Goal: Information Seeking & Learning: Find specific fact

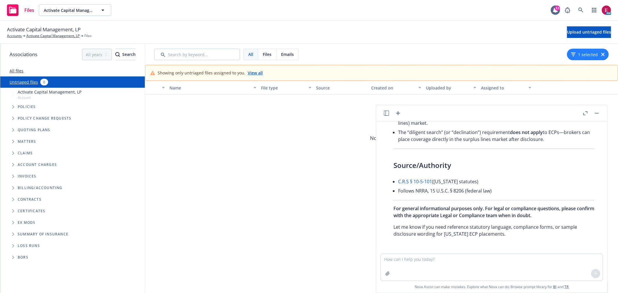
scroll to position [1709, 0]
drag, startPoint x: 417, startPoint y: 249, endPoint x: 413, endPoint y: 254, distance: 6.0
click at [415, 251] on div at bounding box center [494, 250] width 222 height 7
click at [410, 257] on textarea at bounding box center [492, 267] width 222 height 27
type textarea "What is classified as Type II insurance in Colorado"
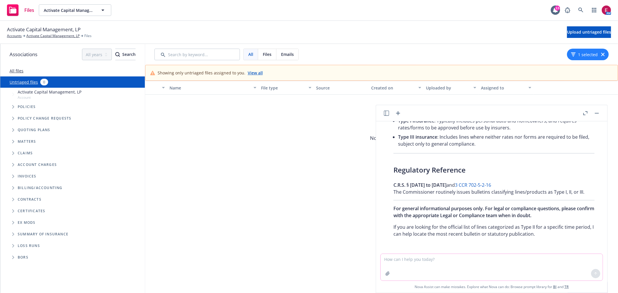
scroll to position [2077, 0]
click at [486, 182] on link "3 CCR 702-5-2-16" at bounding box center [473, 185] width 36 height 6
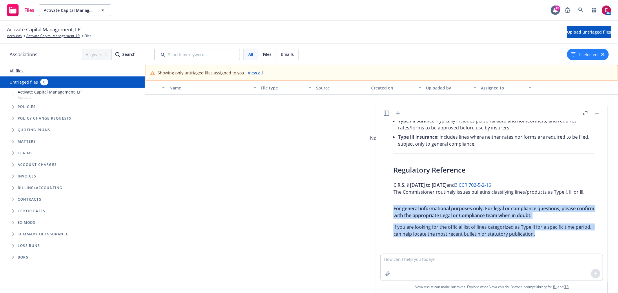
drag, startPoint x: 536, startPoint y: 234, endPoint x: 392, endPoint y: 209, distance: 146.8
click at [392, 209] on div "In Colorado, Type II insurance refers to insurance coverages that are subject t…" at bounding box center [494, 68] width 213 height 343
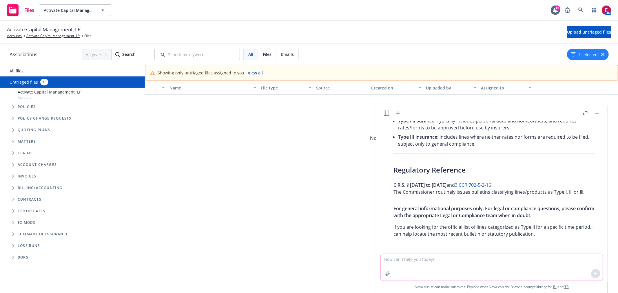
click at [431, 262] on textarea at bounding box center [492, 267] width 222 height 27
type textarea "I am looking for the official list of lines. If you can also provide me a link …"
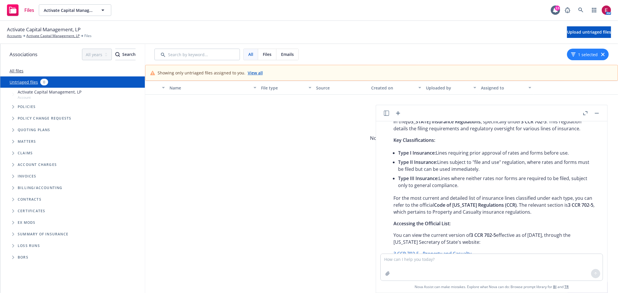
scroll to position [2201, 0]
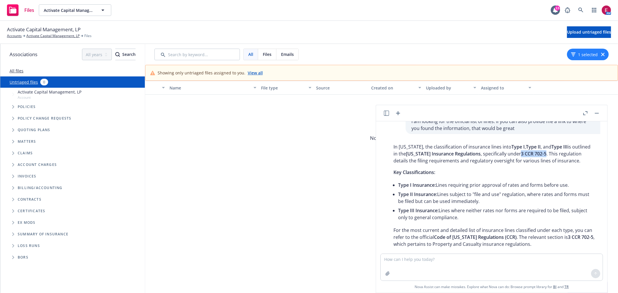
drag, startPoint x: 520, startPoint y: 160, endPoint x: 545, endPoint y: 160, distance: 24.6
click at [545, 157] on span "3 CCR 702-5" at bounding box center [534, 154] width 26 height 6
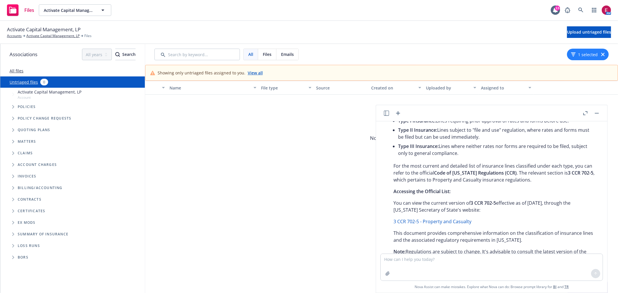
scroll to position [2297, 0]
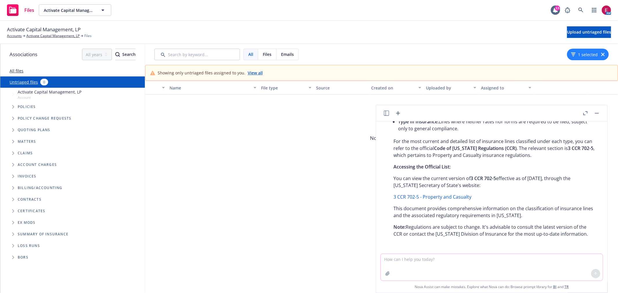
click at [460, 260] on textarea at bounding box center [492, 267] width 222 height 27
type textarea "What page in this document shows the lines of coverages"
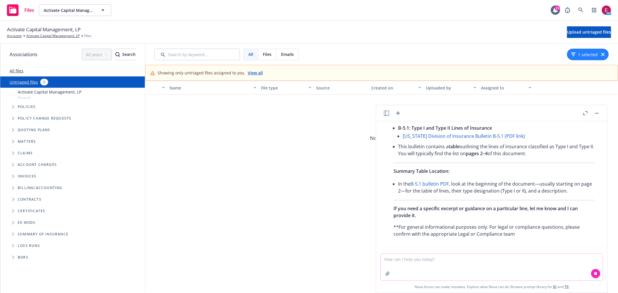
scroll to position [2598, 0]
click at [430, 183] on link "B-5.1 bulletin PDF" at bounding box center [430, 184] width 38 height 6
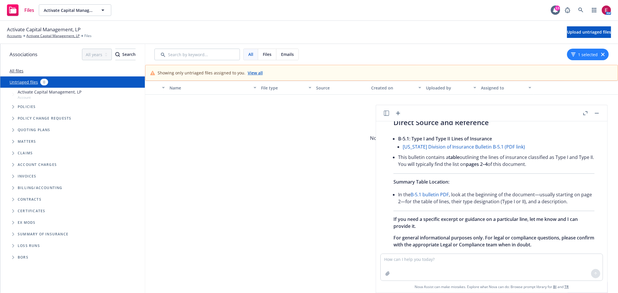
scroll to position [2566, 0]
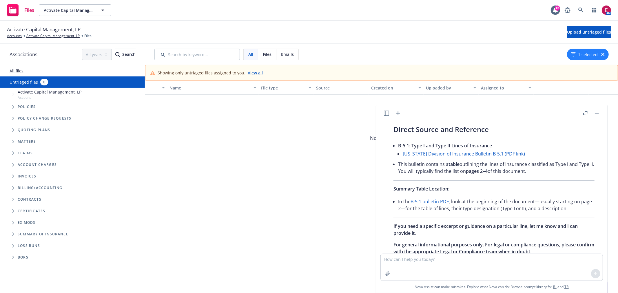
click at [496, 157] on link "Colorado Division of Insurance Bulletin B-5.1 (PDF link)" at bounding box center [464, 154] width 122 height 6
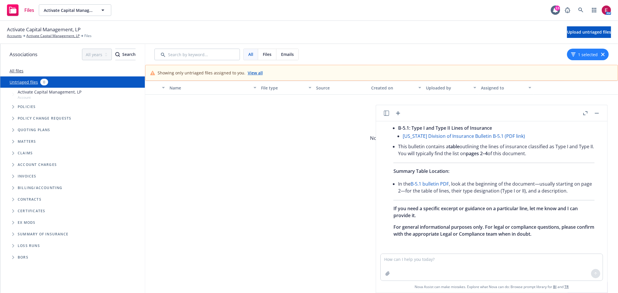
scroll to position [2598, 0]
click at [426, 263] on textarea at bounding box center [492, 267] width 222 height 27
drag, startPoint x: 412, startPoint y: 258, endPoint x: 346, endPoint y: 258, distance: 66.1
click at [346, 258] on body "Files Activate Capital Management, LP Activate Capital Management, LP 13 AM Act…" at bounding box center [309, 146] width 618 height 293
type textarea "The pdf link does not work"
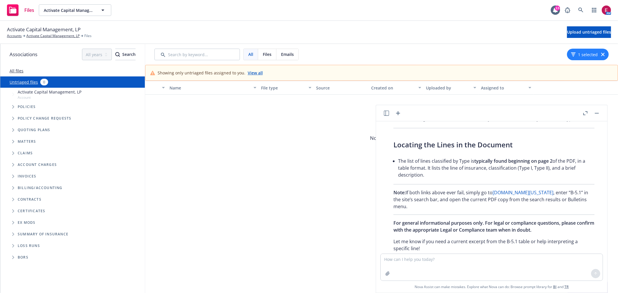
scroll to position [2842, 0]
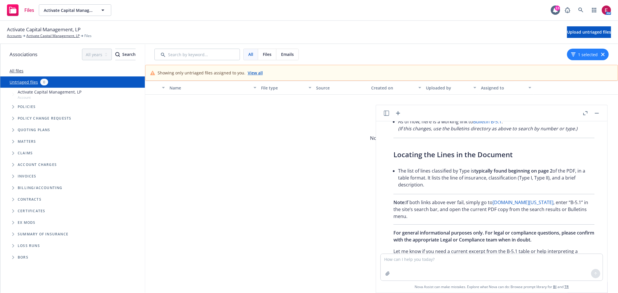
click at [509, 206] on link "doi.colorado.gov" at bounding box center [523, 202] width 61 height 6
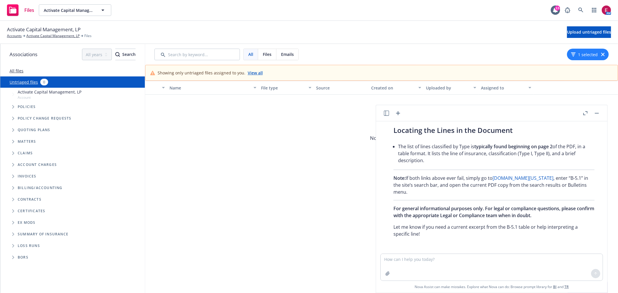
click at [507, 165] on li "The list of lines classified by Type is typically found beginning on page 2 of …" at bounding box center [496, 153] width 197 height 23
drag, startPoint x: 52, startPoint y: 30, endPoint x: 52, endPoint y: 38, distance: 7.5
click at [52, 30] on span "Activate Capital Management, LP" at bounding box center [44, 30] width 74 height 8
click at [52, 38] on link "Activate Capital Management, LP" at bounding box center [52, 35] width 53 height 5
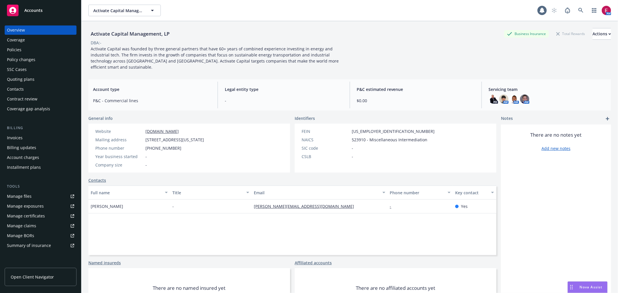
click at [49, 74] on div "SSC Cases" at bounding box center [40, 69] width 67 height 9
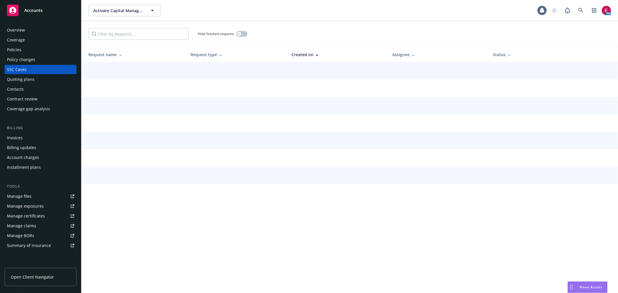
click at [48, 78] on div "Quoting plans" at bounding box center [40, 79] width 67 height 9
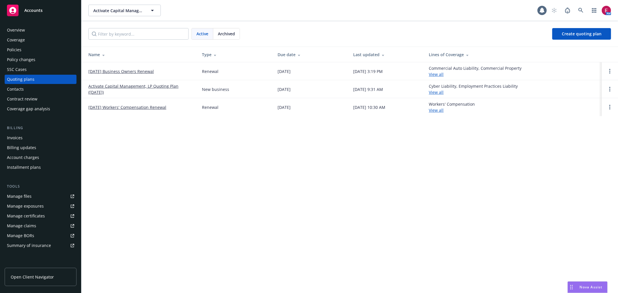
click at [7, 44] on div "Coverage" at bounding box center [16, 39] width 18 height 9
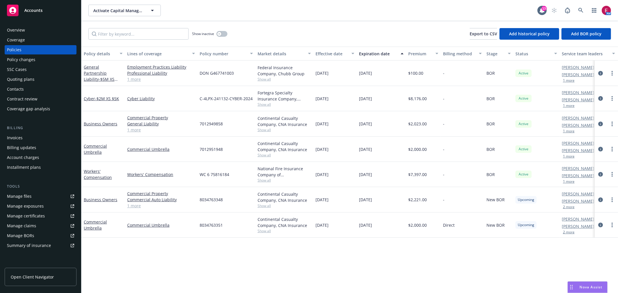
click at [30, 78] on div "Quoting plans" at bounding box center [21, 79] width 28 height 9
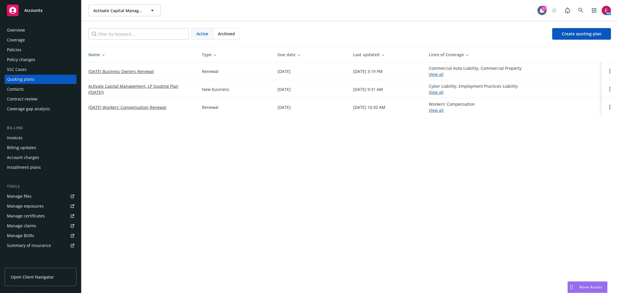
drag, startPoint x: 100, startPoint y: 53, endPoint x: 137, endPoint y: 57, distance: 37.9
click at [137, 57] on div "Name" at bounding box center [140, 55] width 104 height 6
click at [102, 58] on th "Name" at bounding box center [139, 54] width 116 height 15
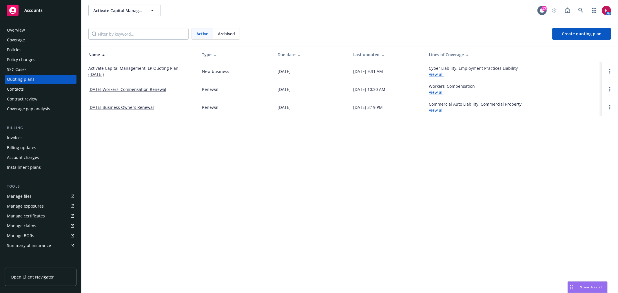
click at [121, 72] on link "Activate Capital Management, LP Quoting Plan ([DATE])" at bounding box center [140, 71] width 104 height 12
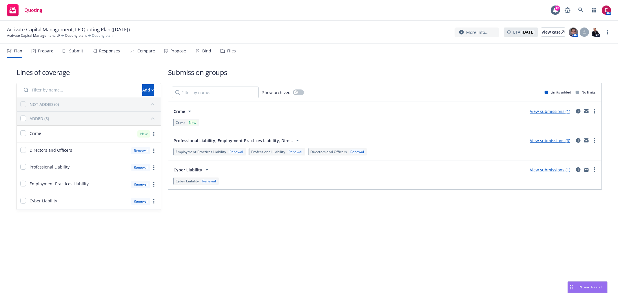
click at [79, 50] on div "Submit" at bounding box center [76, 51] width 14 height 5
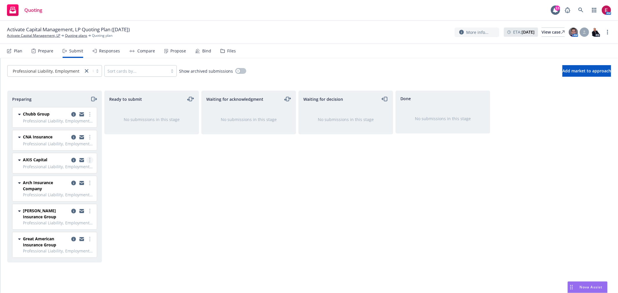
click at [90, 158] on link "more" at bounding box center [89, 160] width 7 height 7
click at [72, 209] on span "Add accepted decision" at bounding box center [64, 207] width 58 height 6
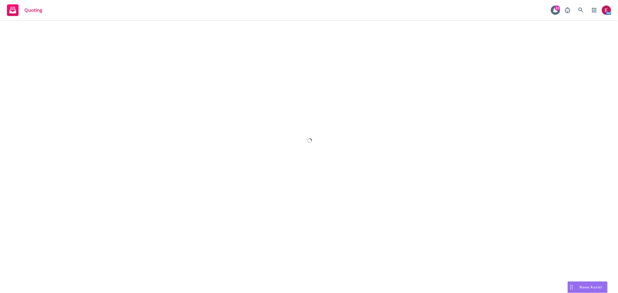
select select "12"
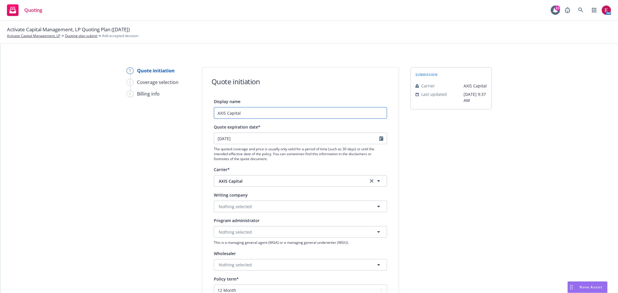
click at [299, 108] on input "AXIS Capital" at bounding box center [300, 113] width 173 height 12
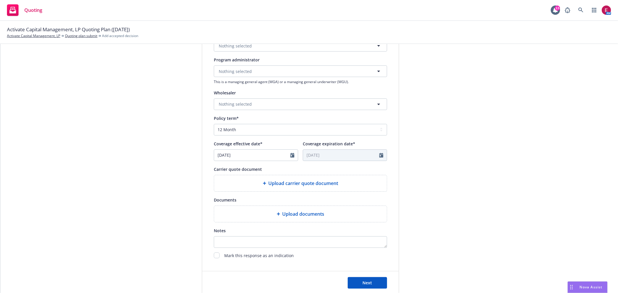
type input "AXIS Capital - $3M"
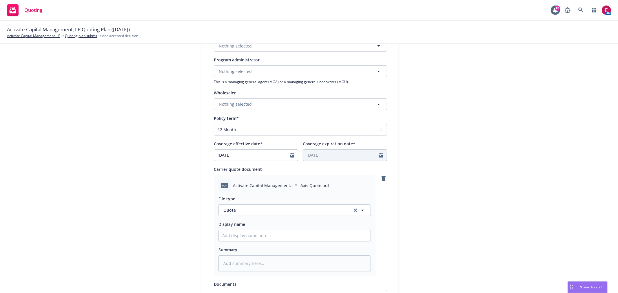
click at [265, 242] on div "File type Quote Quote Display name Summary" at bounding box center [295, 232] width 153 height 80
click at [266, 236] on input "Display name" at bounding box center [295, 236] width 152 height 11
type textarea "x"
type input "A"
type textarea "x"
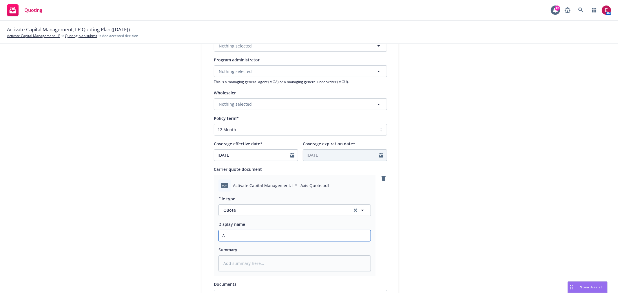
type input "Ac"
type textarea "x"
type input "Act"
type textarea "x"
type input "Acti"
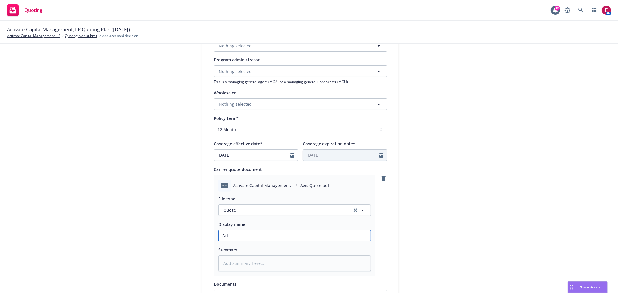
type textarea "x"
type input "Activ"
type textarea "x"
type input "Activa"
type textarea "x"
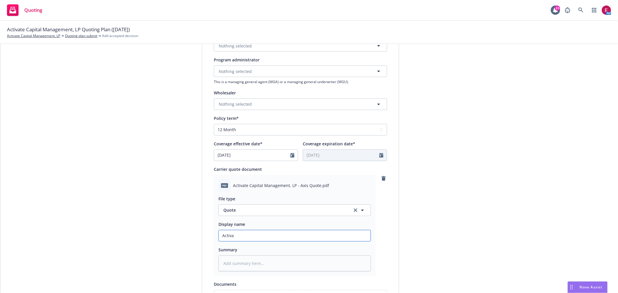
type input "Activat"
type textarea "x"
type input "Activate"
type textarea "x"
type input "Activate"
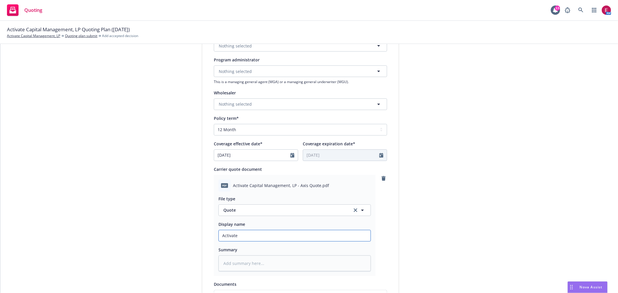
type textarea "x"
type input "Activate 2"
type textarea "x"
type input "Activate 25"
type textarea "x"
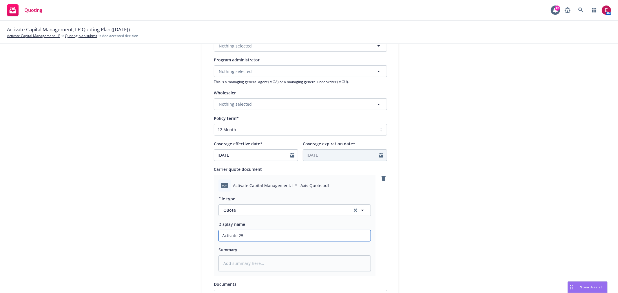
type input "Activate 25-"
type textarea "x"
type input "Activate 25-2"
type textarea "x"
type input "Activate 25-26"
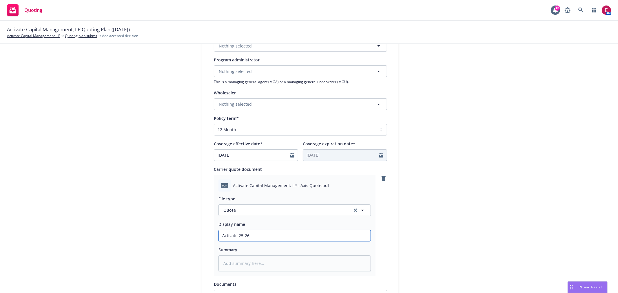
type textarea "x"
type input "Activate 25-26"
type textarea "x"
type input "Activate 25-26 G"
type textarea "x"
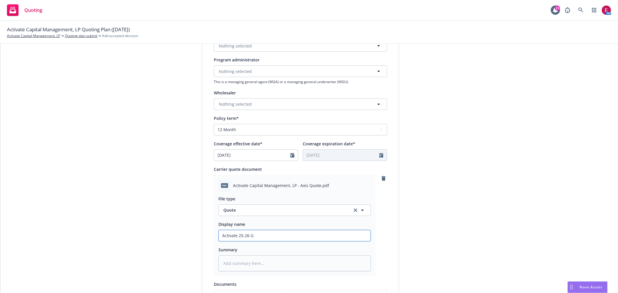
type input "Activate 25-26 GP"
type textarea "x"
type input "Activate 25-26 GPL"
type textarea "x"
type input "Activate 25-26 GPL"
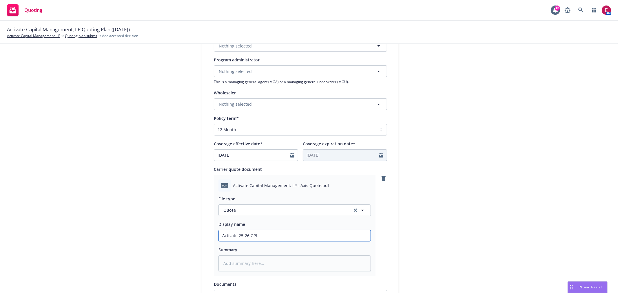
type textarea "x"
type input "Activate 25-26 GPL Q"
type textarea "x"
type input "Activate 25-26 GPL Qu"
type textarea "x"
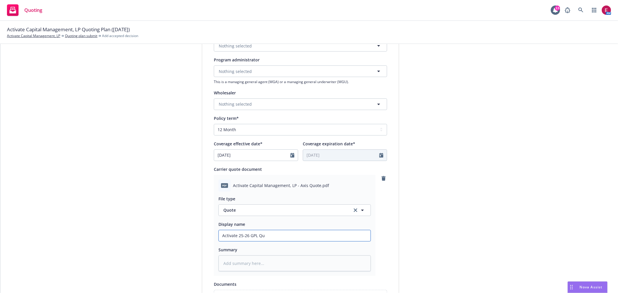
type input "Activate 25-26 GPL Quo"
type textarea "x"
type input "Activate 25-26 GPL Quot"
type textarea "x"
type input "Activate 25-26 GPL Quote"
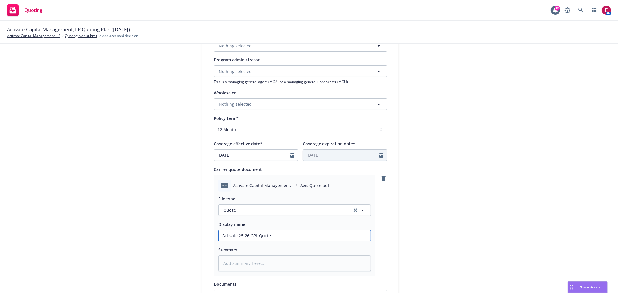
type textarea "x"
type input "Activate 25-26 GPL Quote"
type textarea "x"
type input "Activate 25-26 GPL Quote A"
type textarea "x"
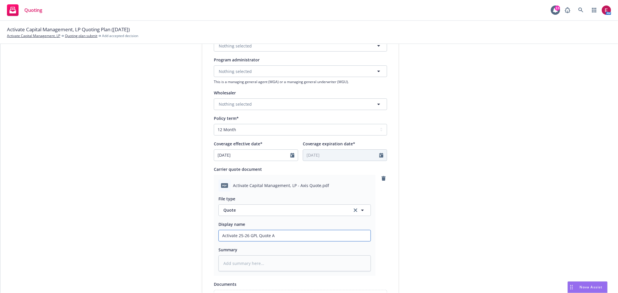
type input "Activate 25-26 GPL Quote AX"
type textarea "x"
type input "Activate 25-26 GPL Quote AXI"
type textarea "x"
drag, startPoint x: 289, startPoint y: 232, endPoint x: 126, endPoint y: 225, distance: 163.4
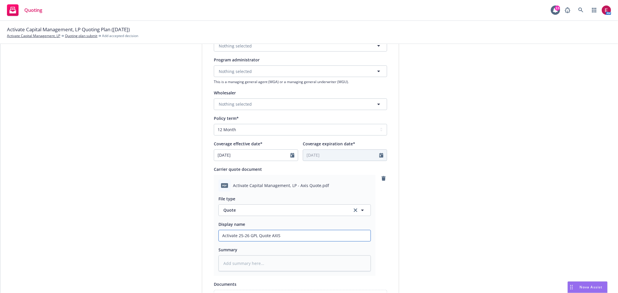
click at [123, 224] on div "1 Quote initiation 2 Coverage selection 3 Billing info Quote initiation Display…" at bounding box center [309, 142] width 604 height 473
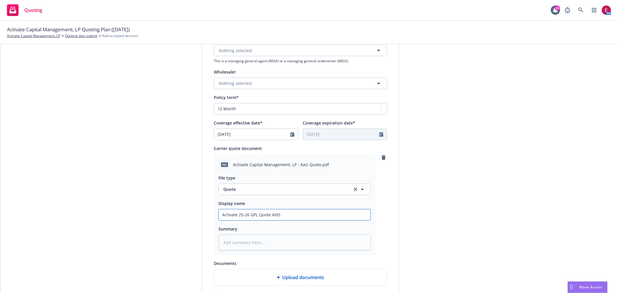
scroll to position [193, 0]
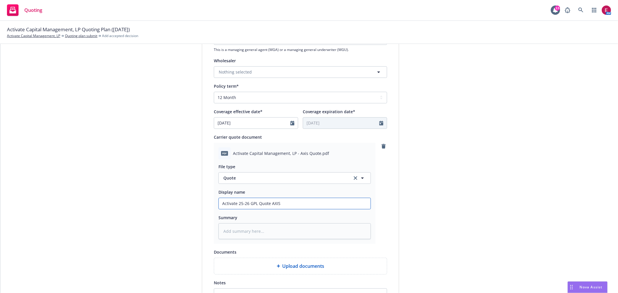
type input "Activate 25-26 GPL Quote AXIS"
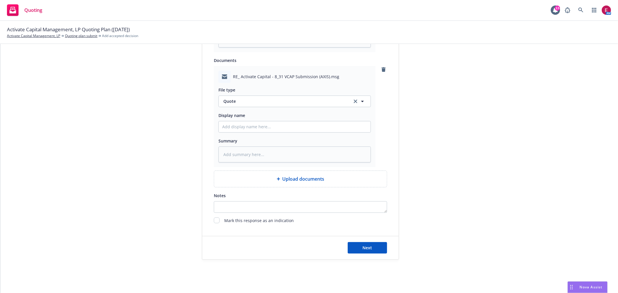
scroll to position [386, 0]
click at [242, 16] on input "Display name" at bounding box center [295, 10] width 152 height 11
paste input "Activate 25-26 GPL Quote AXIS"
type textarea "x"
type input "Activate 25-26 GPL Quote AXIS"
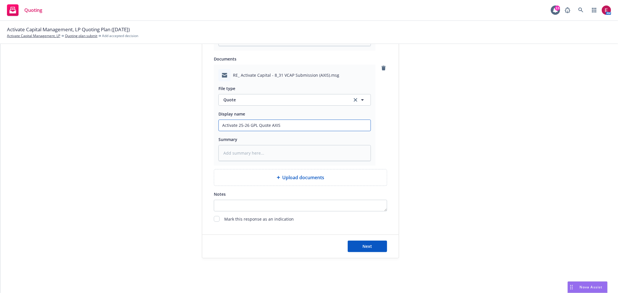
click at [268, 16] on input "Activate 25-26 GPL Quote AXIS" at bounding box center [295, 10] width 152 height 11
type textarea "x"
type input "Activate 25-26 GPL Quote AXIS"
type textarea "x"
type input "Activate 25-26 GPL Quote E AXIS"
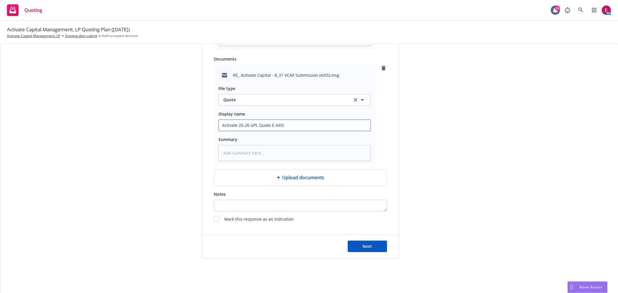
type textarea "x"
type input "Activate 25-26 GPL Quote EM AXIS"
click at [237, 96] on button "Quote" at bounding box center [295, 100] width 153 height 12
type input "ema"
click at [259, 120] on div "Email" at bounding box center [294, 116] width 145 height 8
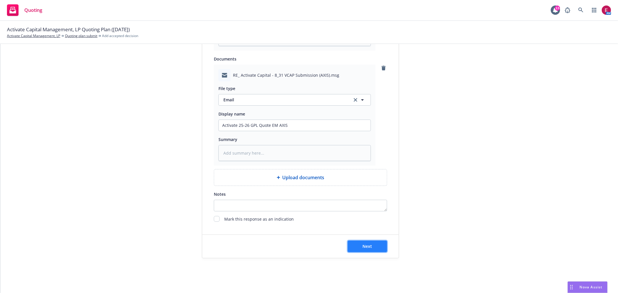
click at [379, 249] on button "Next" at bounding box center [367, 247] width 39 height 12
type textarea "x"
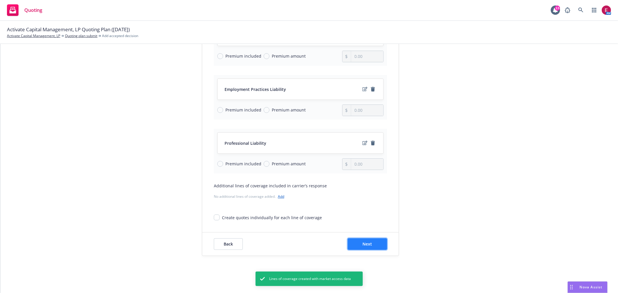
click at [379, 246] on button "Next" at bounding box center [367, 245] width 39 height 12
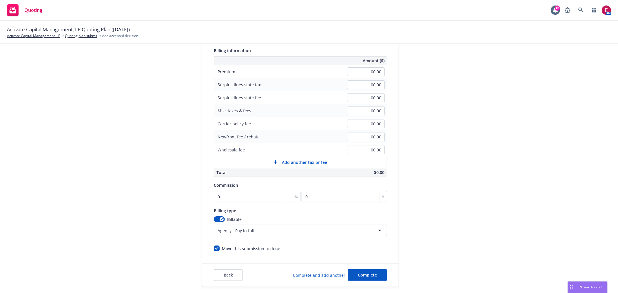
scroll to position [43, 0]
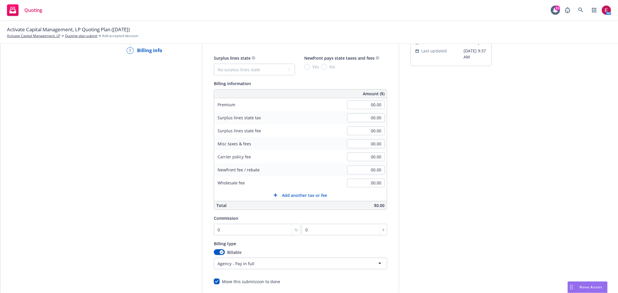
click at [355, 100] on div "00.00" at bounding box center [366, 105] width 42 height 13
click at [357, 106] on input "00.00" at bounding box center [366, 105] width 38 height 9
click at [552, 159] on div "Quote initiation Coverage selection 3 Billing info Add billing information Surp…" at bounding box center [309, 172] width 604 height 297
click at [370, 105] on input "00.00" at bounding box center [366, 105] width 38 height 9
type input "39,700.00"
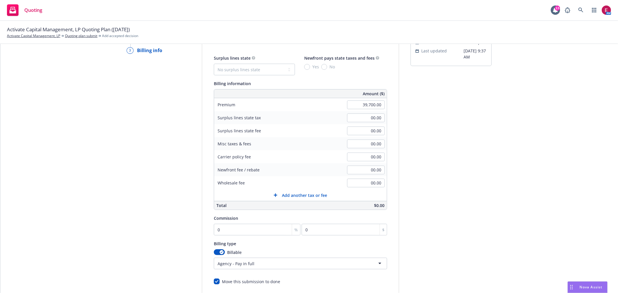
drag, startPoint x: 465, startPoint y: 119, endPoint x: 212, endPoint y: 209, distance: 268.9
click at [464, 119] on div "submission Carrier AXIS Capital Last updated 8/15, 9:37 AM" at bounding box center [451, 172] width 81 height 297
click at [230, 229] on input "0" at bounding box center [257, 230] width 87 height 12
type input "2"
type input "794"
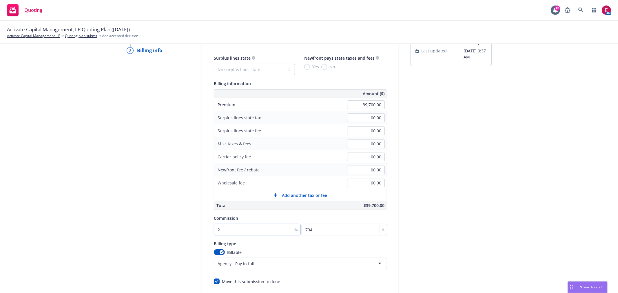
type input "20"
type input "7940"
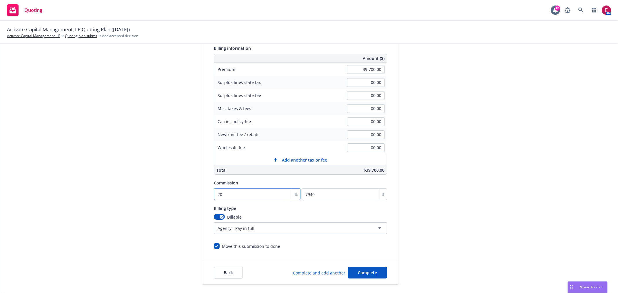
scroll to position [108, 0]
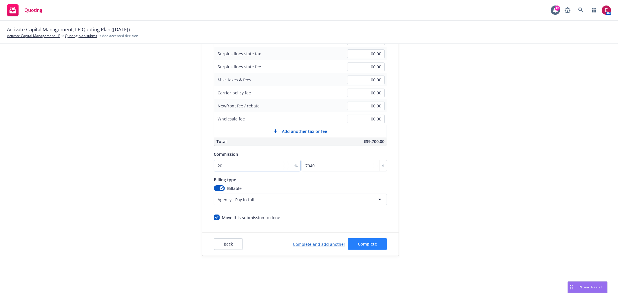
type input "20"
click at [348, 244] on button "Complete" at bounding box center [367, 245] width 39 height 12
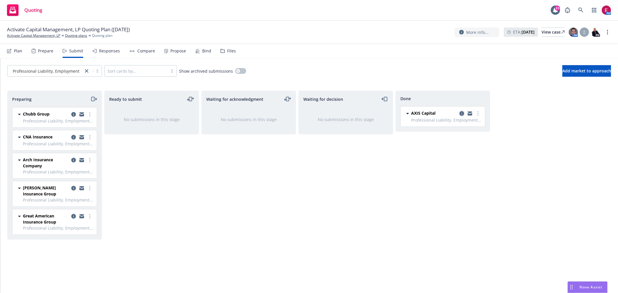
click at [462, 117] on link "copy logging email" at bounding box center [462, 113] width 7 height 7
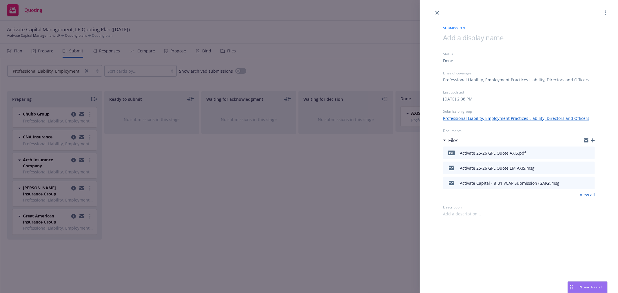
click at [324, 104] on div "Submission Status Done Lines of coverage Professional Liability, Employment Pra…" at bounding box center [309, 146] width 618 height 293
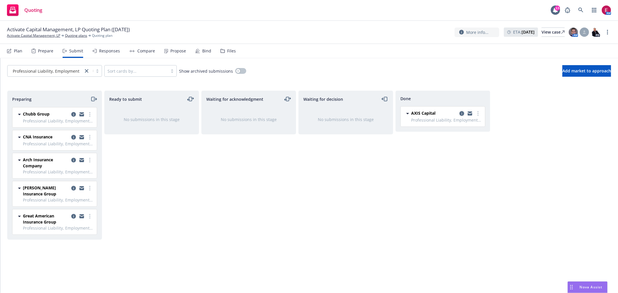
click at [460, 114] on icon "copy logging email" at bounding box center [462, 113] width 5 height 5
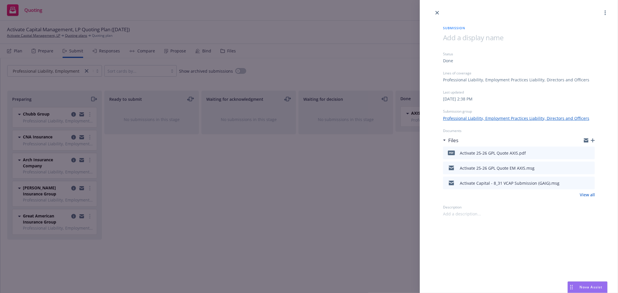
click at [496, 38] on span at bounding box center [473, 38] width 60 height 10
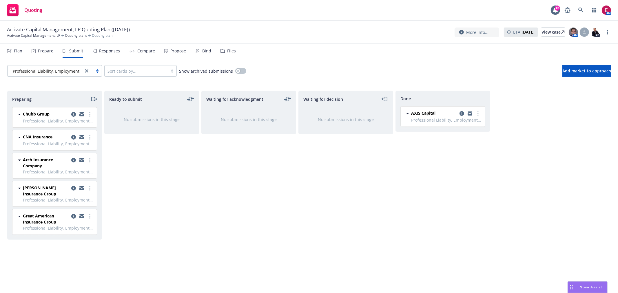
click at [120, 51] on div "Plan Prepare Submit Responses Compare Propose Bind Files" at bounding box center [121, 51] width 229 height 14
click at [113, 51] on div "Responses" at bounding box center [109, 51] width 21 height 5
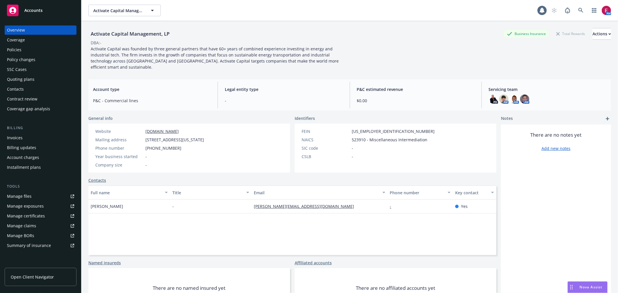
click at [41, 47] on div "Policies" at bounding box center [40, 49] width 67 height 9
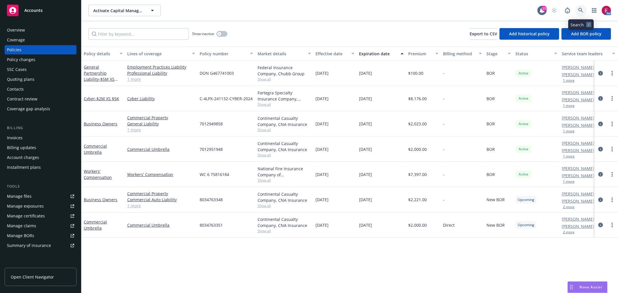
click at [581, 9] on icon at bounding box center [581, 10] width 5 height 5
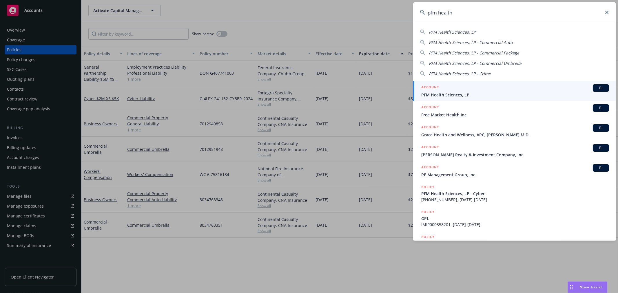
type input "pfm health"
click at [500, 97] on span "PFM Health Sciences, LP" at bounding box center [516, 95] width 188 height 6
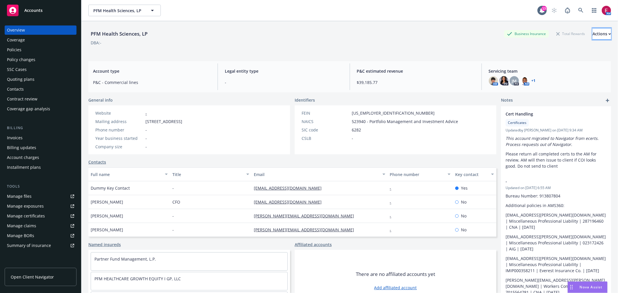
click at [593, 32] on div "Actions" at bounding box center [602, 33] width 19 height 11
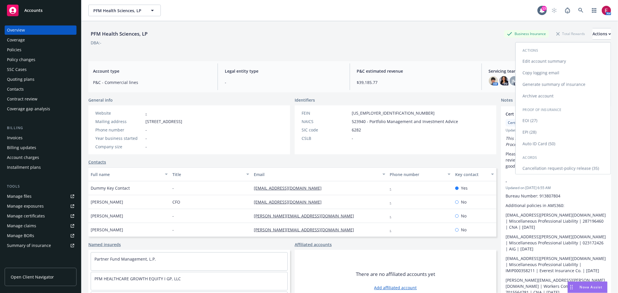
click at [566, 59] on link "Edit account summary" at bounding box center [563, 62] width 95 height 12
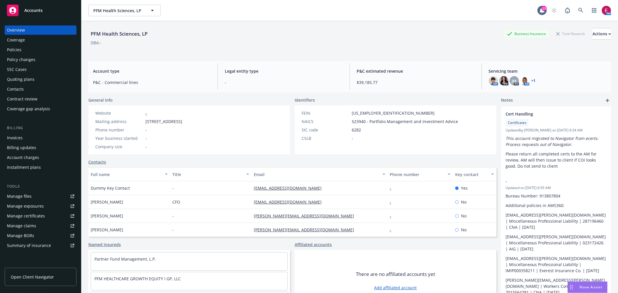
select select "US"
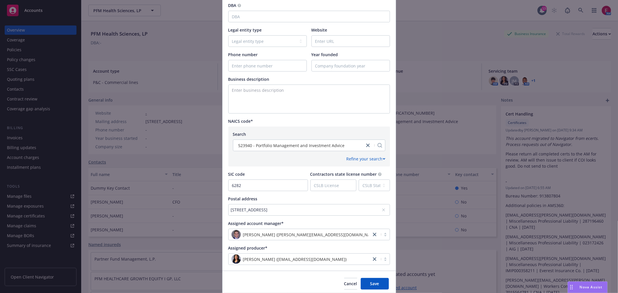
scroll to position [161, 0]
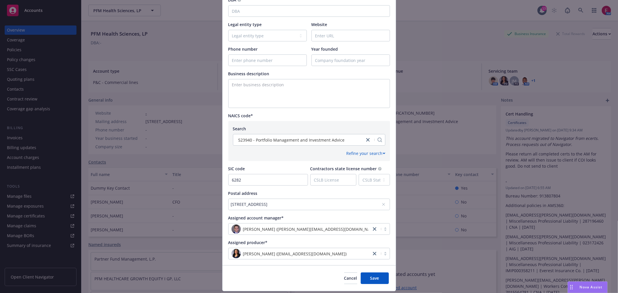
click at [280, 201] on div "475 Sansome Street, Suite 1720, San Francisco, CA, 94111, USA" at bounding box center [309, 205] width 162 height 12
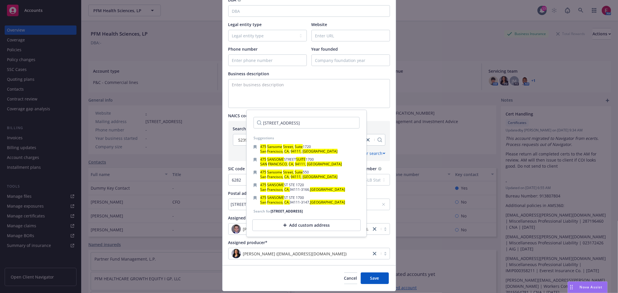
click at [289, 231] on div "Add custom address" at bounding box center [307, 226] width 108 height 12
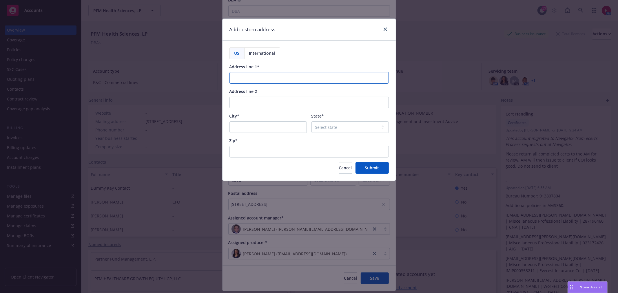
click at [262, 72] on input "Address line 1*" at bounding box center [309, 78] width 159 height 12
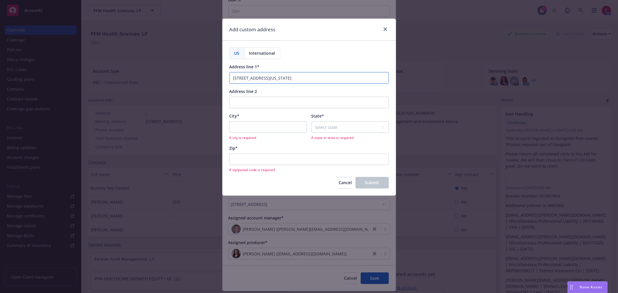
type input "50 California Street, Suite 2650"
click at [259, 128] on input "City*" at bounding box center [268, 127] width 77 height 12
type input "San Francisco"
select select "CA"
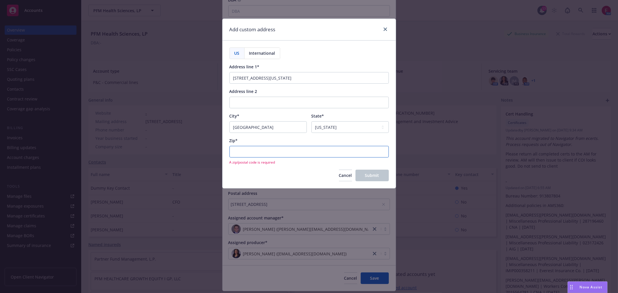
click at [266, 150] on input "Zip*" at bounding box center [309, 152] width 159 height 12
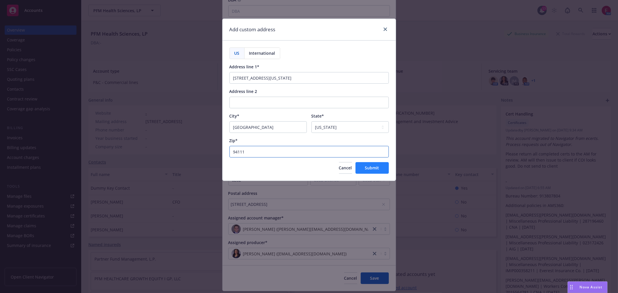
type input "94111"
click at [371, 164] on button "Submit" at bounding box center [372, 168] width 33 height 12
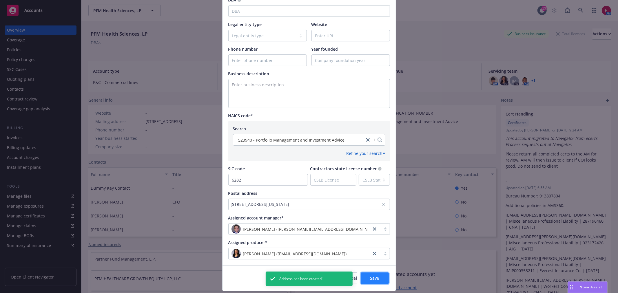
click at [378, 273] on button "Save" at bounding box center [375, 279] width 28 height 12
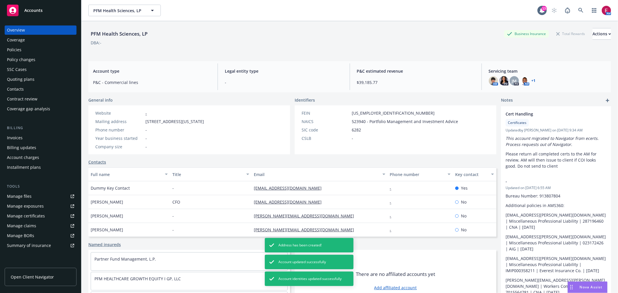
click at [35, 80] on div "Quoting plans" at bounding box center [40, 79] width 67 height 9
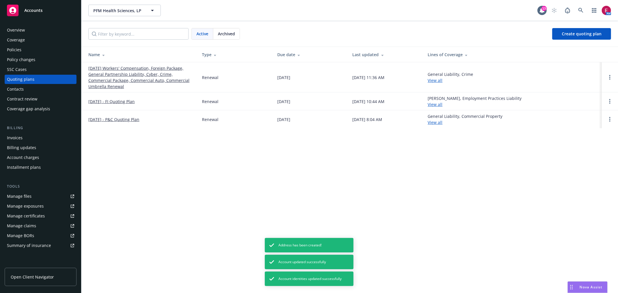
click at [118, 77] on link "[DATE] Workers' Compensation, Foreign Package, General Partnership Liability, C…" at bounding box center [140, 77] width 104 height 24
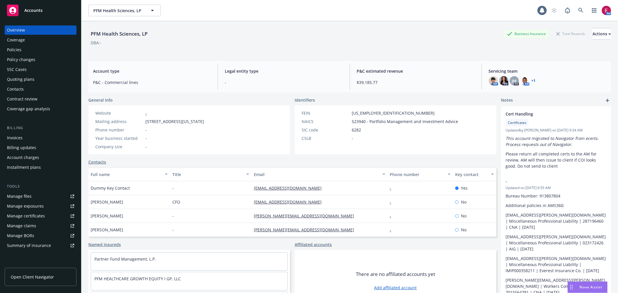
drag, startPoint x: 0, startPoint y: 0, endPoint x: 30, endPoint y: 49, distance: 57.5
click at [30, 49] on div "Policies" at bounding box center [40, 49] width 67 height 9
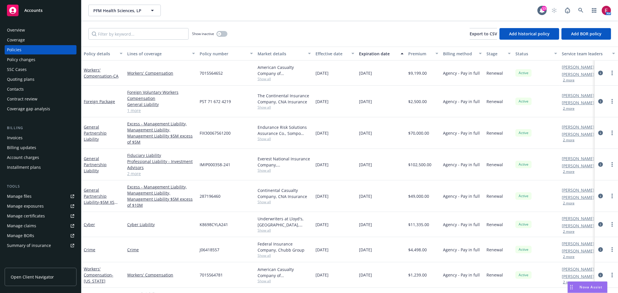
drag, startPoint x: 274, startPoint y: 27, endPoint x: 295, endPoint y: 234, distance: 207.7
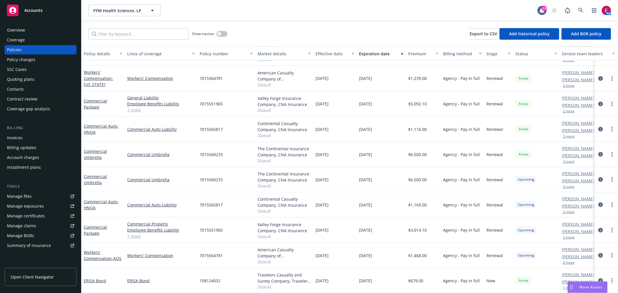
scroll to position [165, 0]
click at [87, 224] on link "Commercial Package" at bounding box center [95, 230] width 23 height 12
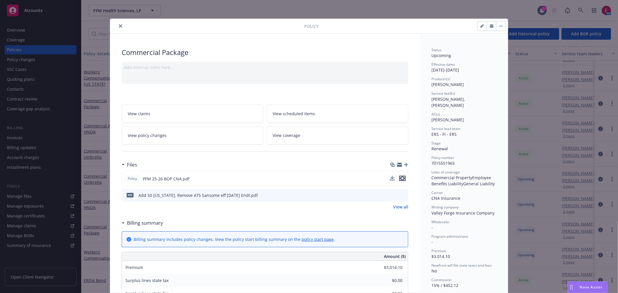
click at [400, 177] on icon "preview file" at bounding box center [402, 179] width 5 height 4
click at [402, 193] on icon "preview file" at bounding box center [402, 195] width 5 height 4
click at [559, 133] on div "Policy Commercial Package Add internal notes here... View claims View scheduled…" at bounding box center [309, 146] width 618 height 293
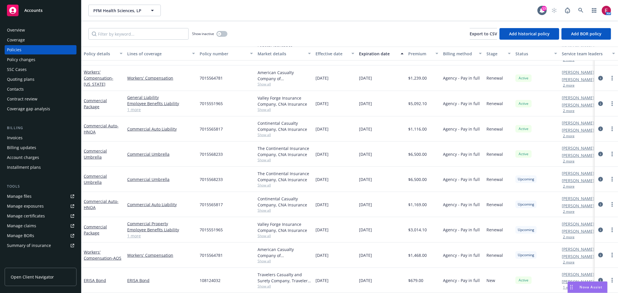
click at [104, 259] on div "Workers' Compensation - AOS" at bounding box center [102, 255] width 43 height 25
click at [93, 249] on div "Workers' Compensation - AOS" at bounding box center [103, 255] width 39 height 12
click at [93, 250] on link "Workers' Compensation - AOS" at bounding box center [103, 256] width 38 height 12
click at [34, 81] on div "Quoting plans" at bounding box center [40, 79] width 67 height 9
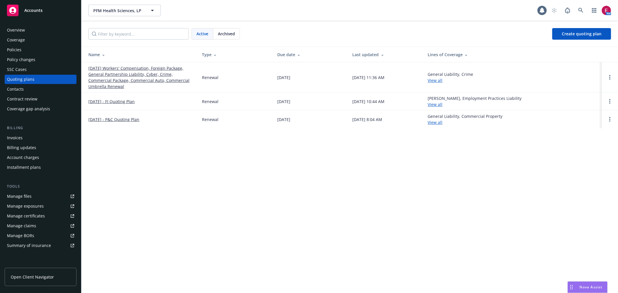
click at [96, 70] on link "[DATE] Workers' Compensation, Foreign Package, General Partnership Liability, C…" at bounding box center [140, 77] width 104 height 24
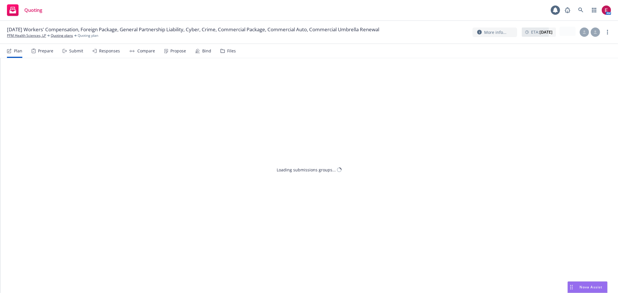
click at [79, 54] on div "Submit" at bounding box center [73, 51] width 21 height 14
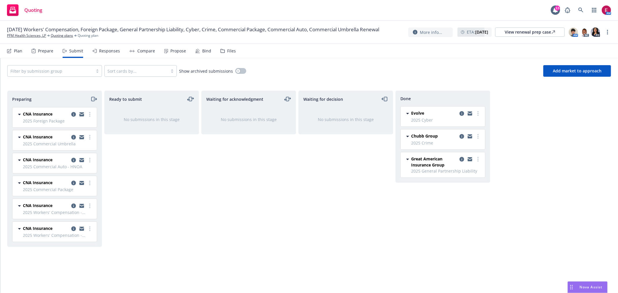
click at [44, 59] on div "Filter by submission group Sort cards by... Show archived submissions Add marke…" at bounding box center [309, 71] width 618 height 26
click at [44, 66] on div "Filter by submission group" at bounding box center [51, 70] width 86 height 9
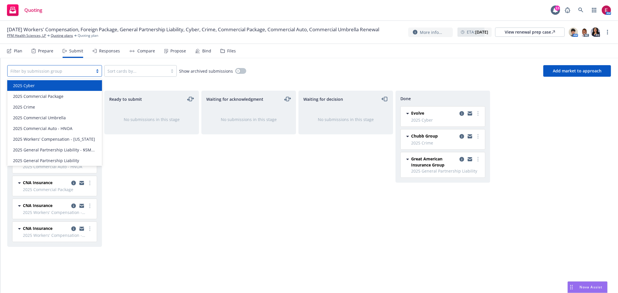
click at [58, 86] on div "2025 Cyber" at bounding box center [55, 86] width 88 height 6
